Goal: Check status: Check status

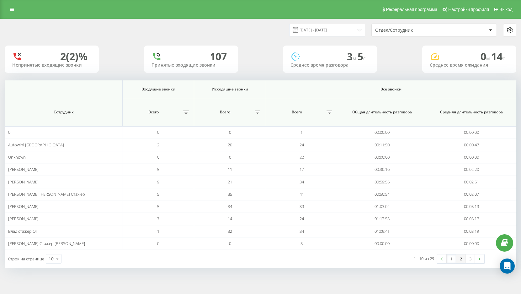
click at [463, 257] on link "2" at bounding box center [460, 258] width 9 height 9
click at [472, 258] on link "3" at bounding box center [470, 258] width 9 height 9
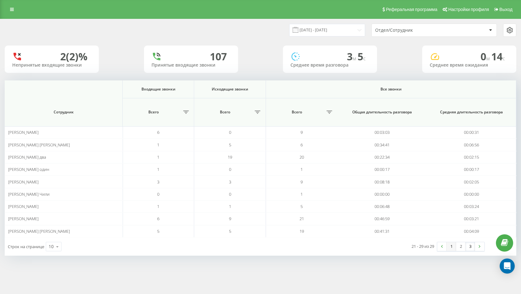
click at [450, 245] on link "1" at bounding box center [451, 246] width 9 height 9
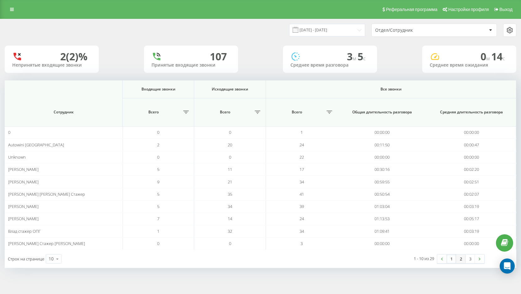
click at [460, 262] on link "2" at bounding box center [460, 258] width 9 height 9
